Goal: Task Accomplishment & Management: Manage account settings

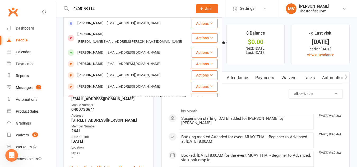
type input "0405199114"
drag, startPoint x: 102, startPoint y: 10, endPoint x: 63, endPoint y: 5, distance: 39.7
click at [62, 4] on react-component "0405199114 [PERSON_NAME] [EMAIL_ADDRESS][DOMAIN_NAME] Actions Carter Luff [EMAI…" at bounding box center [94, 8] width 189 height 17
click at [62, 5] on react-component "0405199114 [PERSON_NAME] [EMAIL_ADDRESS][DOMAIN_NAME] Actions Carter Luff [EMAI…" at bounding box center [94, 8] width 189 height 17
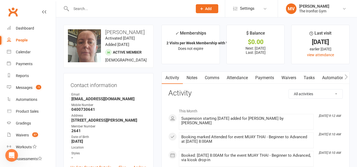
click at [111, 15] on div at bounding box center [126, 8] width 126 height 17
click at [108, 11] on input "text" at bounding box center [130, 8] width 120 height 7
paste input "[EMAIL_ADDRESS][DOMAIN_NAME]"
click at [108, 11] on input "[EMAIL_ADDRESS][DOMAIN_NAME]" at bounding box center [130, 8] width 120 height 7
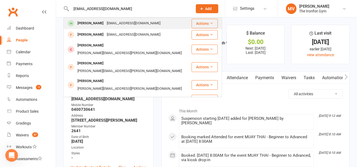
type input "[EMAIL_ADDRESS][DOMAIN_NAME]"
click at [107, 25] on div "[EMAIL_ADDRESS][DOMAIN_NAME]" at bounding box center [133, 24] width 57 height 8
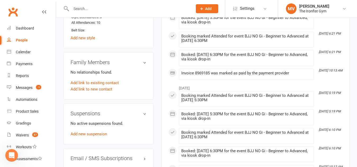
scroll to position [397, 0]
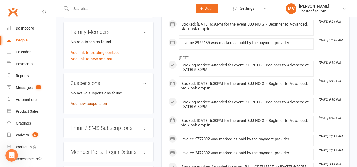
click at [99, 104] on link "Add new suspension" at bounding box center [89, 104] width 36 height 5
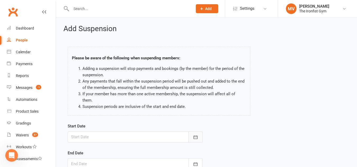
click at [200, 132] on button "button" at bounding box center [196, 137] width 14 height 11
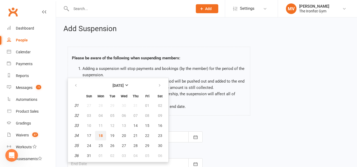
click at [99, 134] on span "18" at bounding box center [101, 136] width 4 height 4
type input "[DATE]"
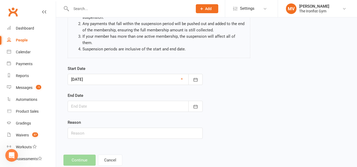
scroll to position [65, 0]
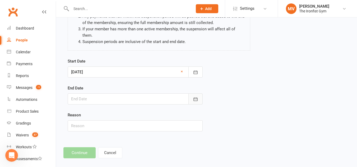
click at [197, 98] on icon "button" at bounding box center [196, 99] width 4 height 3
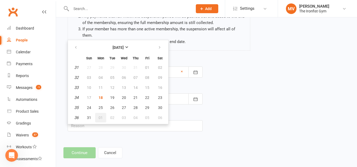
click at [102, 116] on span "01" at bounding box center [101, 118] width 4 height 4
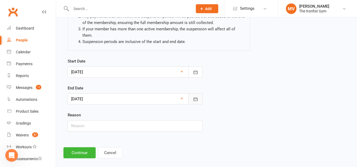
click at [195, 97] on icon "button" at bounding box center [195, 99] width 5 height 5
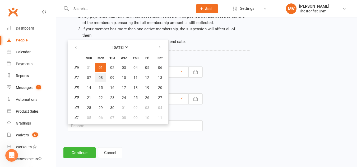
click at [102, 76] on span "08" at bounding box center [101, 78] width 4 height 4
type input "[DATE]"
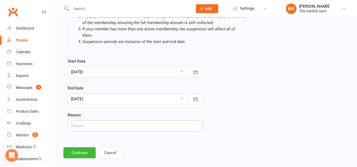
click at [84, 121] on input "text" at bounding box center [135, 126] width 135 height 11
type input "Email request - Injury."
click at [88, 148] on button "Continue" at bounding box center [79, 153] width 32 height 11
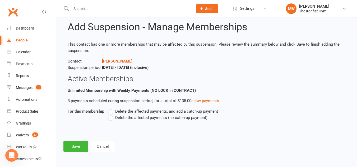
scroll to position [0, 0]
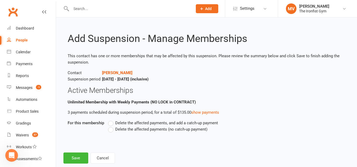
click at [112, 130] on label "Delete the affected payments (no catch-up payment)" at bounding box center [157, 129] width 99 height 6
click at [112, 126] on input "Delete the affected payments (no catch-up payment)" at bounding box center [109, 126] width 3 height 0
click at [79, 159] on button "Save" at bounding box center [75, 158] width 25 height 11
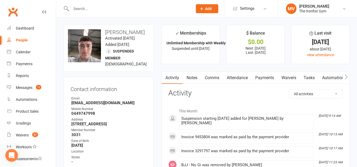
click at [269, 76] on link "Payments" at bounding box center [265, 78] width 26 height 12
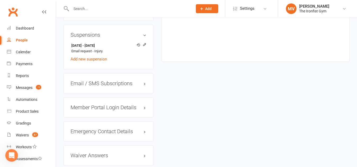
scroll to position [450, 0]
click at [28, 135] on div "Waivers" at bounding box center [22, 135] width 13 height 4
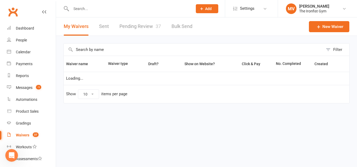
select select "100"
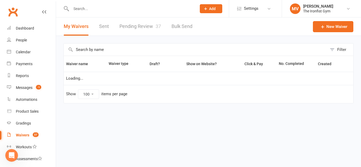
click at [141, 24] on link "Pending Review 37" at bounding box center [141, 26] width 42 height 18
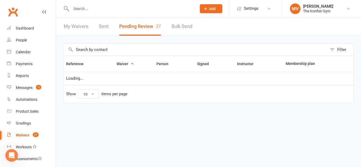
select select "100"
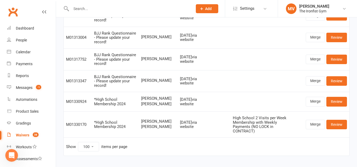
scroll to position [783, 0]
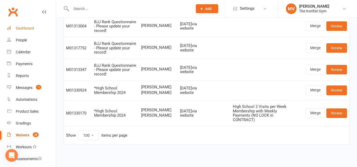
click at [23, 23] on link "Dashboard" at bounding box center [31, 28] width 49 height 12
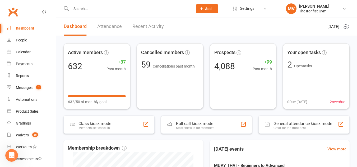
click at [95, 13] on div at bounding box center [126, 8] width 126 height 17
click at [98, 11] on div at bounding box center [126, 8] width 126 height 17
click at [98, 11] on input "text" at bounding box center [130, 8] width 120 height 7
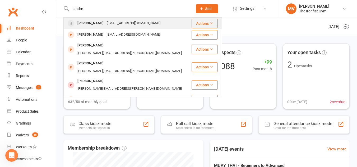
type input "andre"
click at [92, 22] on div "[PERSON_NAME]" at bounding box center [90, 24] width 29 height 8
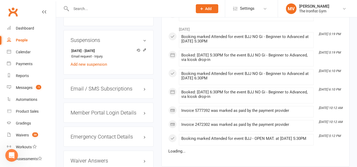
scroll to position [450, 0]
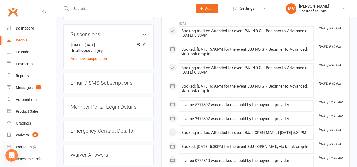
click at [97, 8] on input "text" at bounding box center [130, 8] width 120 height 7
paste input "[PERSON_NAME]"
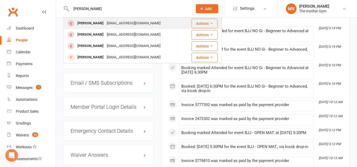
type input "[PERSON_NAME]"
click at [93, 22] on div "[PERSON_NAME]" at bounding box center [90, 24] width 29 height 8
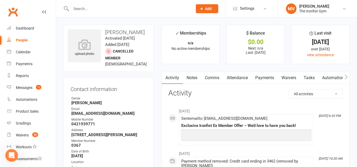
click at [116, 10] on input "text" at bounding box center [130, 8] width 120 height 7
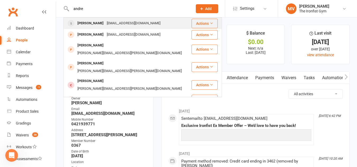
type input "andre"
click at [93, 23] on div "[PERSON_NAME]" at bounding box center [90, 24] width 29 height 8
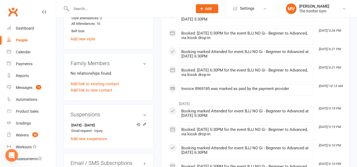
scroll to position [370, 0]
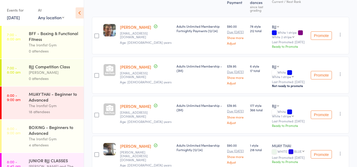
scroll to position [86, 0]
